Goal: Find specific page/section: Find specific page/section

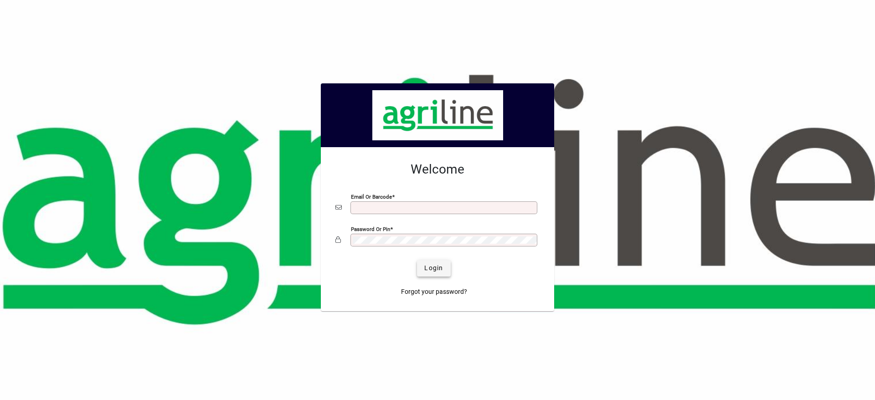
type input "**********"
click at [436, 271] on span "Login" at bounding box center [433, 268] width 19 height 10
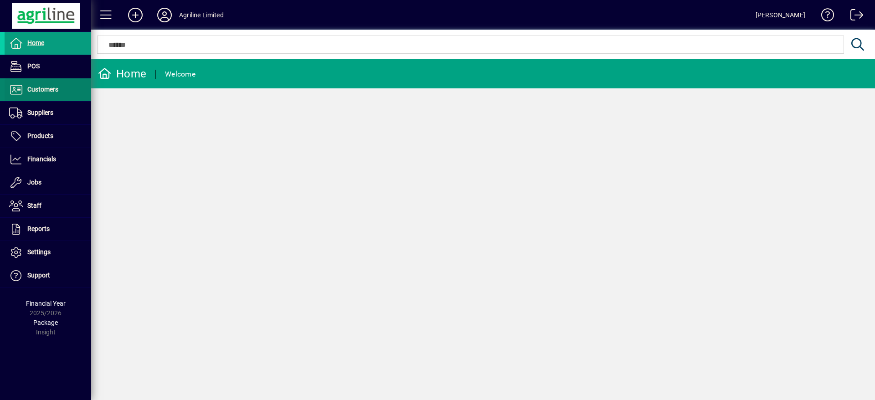
click at [53, 89] on span "Customers" at bounding box center [42, 89] width 31 height 7
